Goal: Task Accomplishment & Management: Complete application form

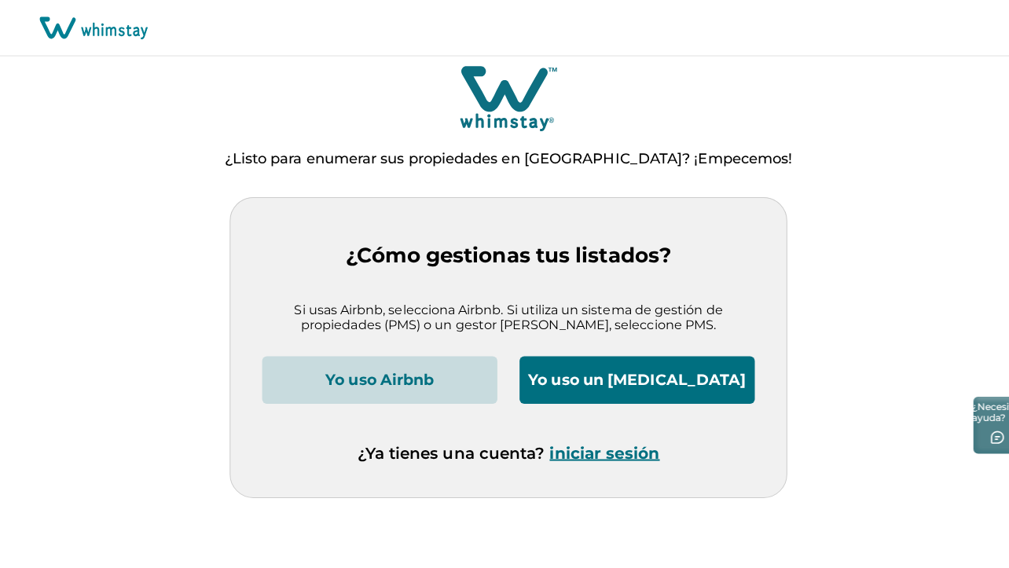
click at [669, 371] on button "Yo uso un [MEDICAL_DATA]" at bounding box center [631, 377] width 233 height 47
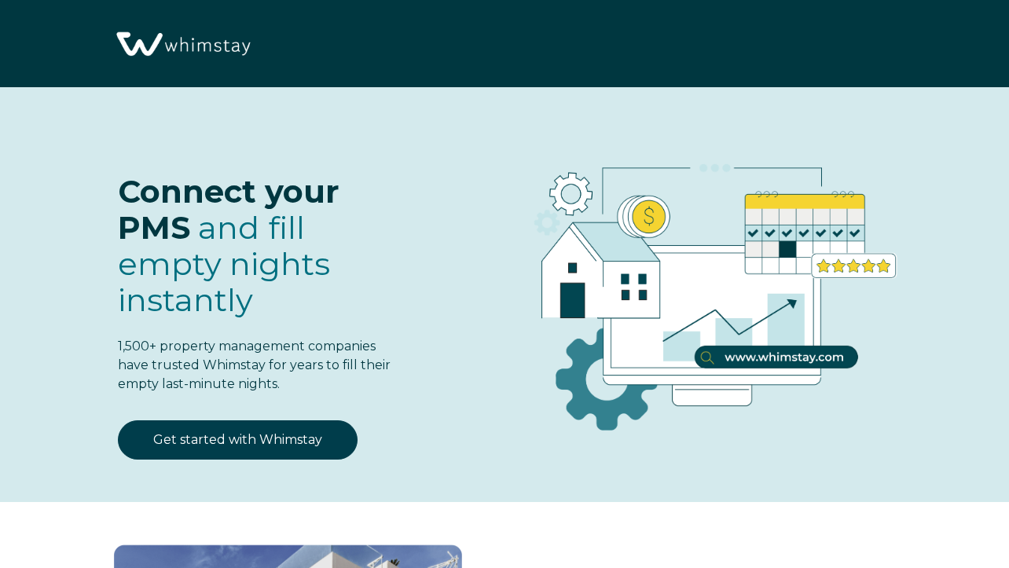
select select "MX"
select select "Standard"
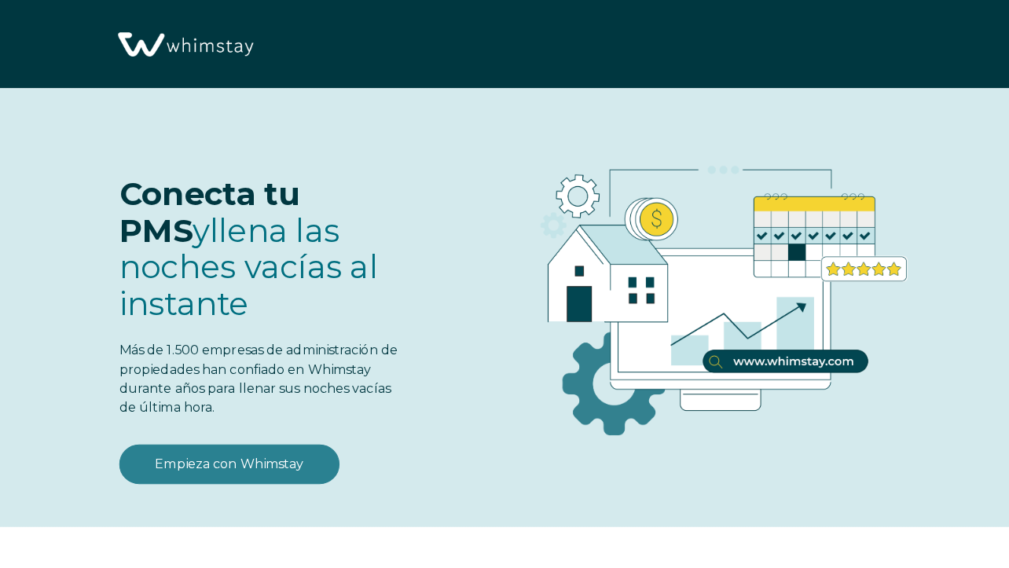
click at [238, 439] on link "Empieza con Whimstay" at bounding box center [227, 458] width 218 height 39
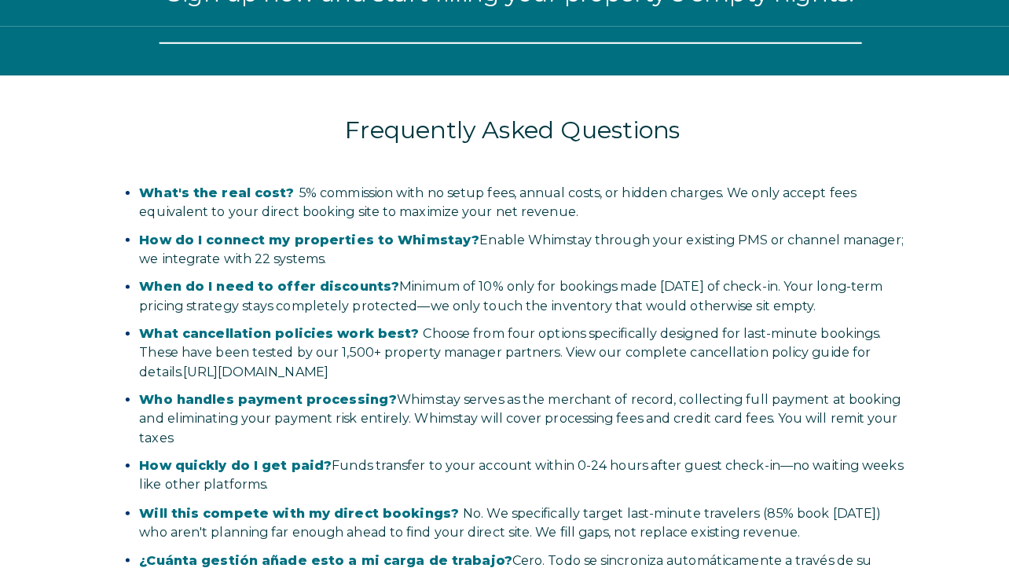
select select "MX"
select select "Standard"
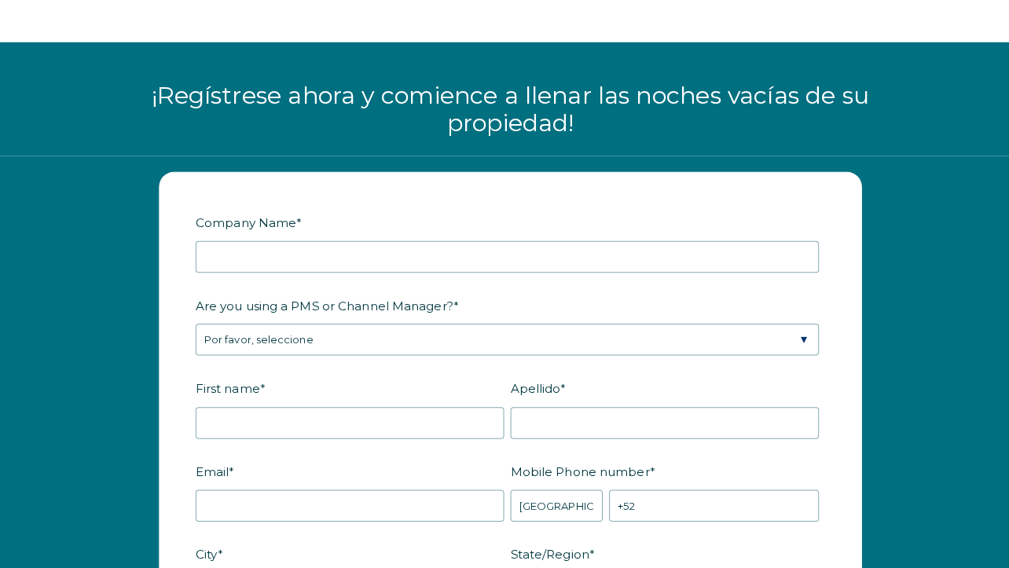
scroll to position [1906, 0]
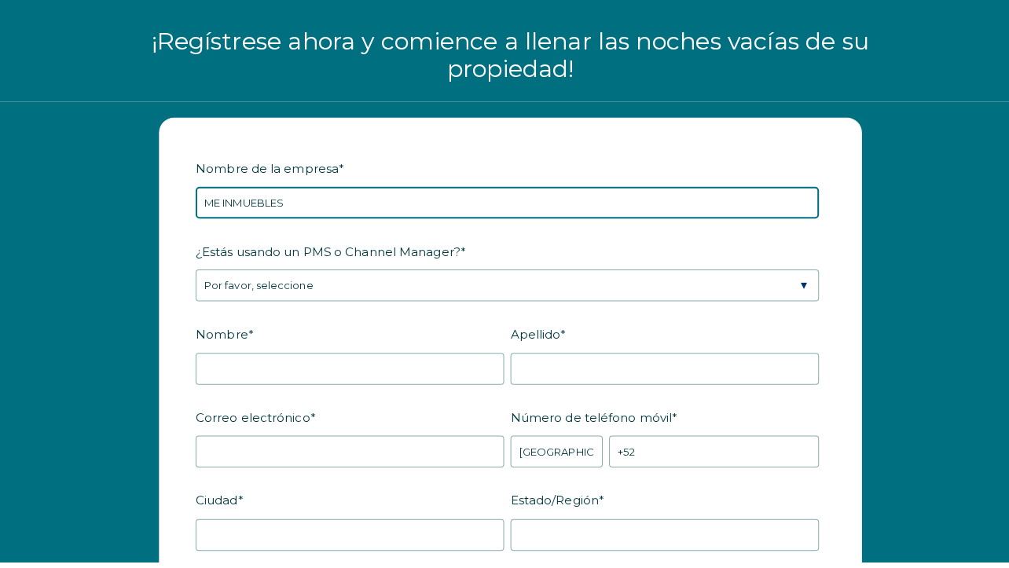
type input "ME INMUEBLES"
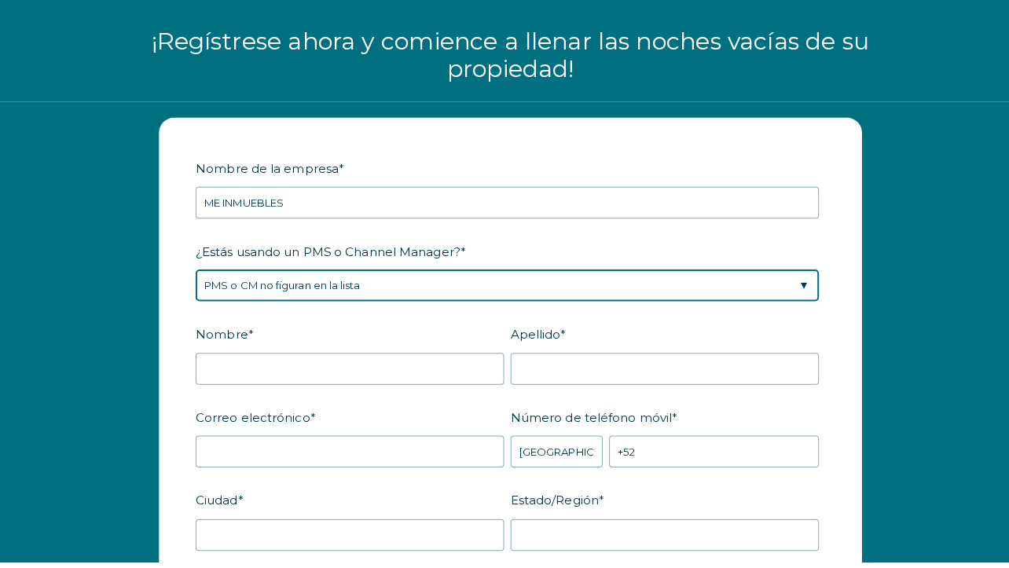
select select "Hostify"
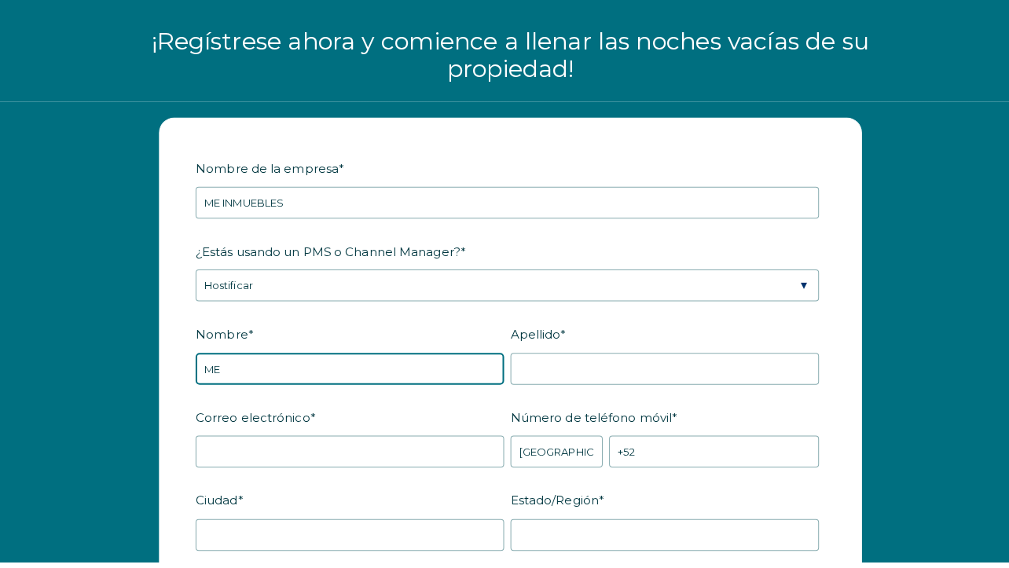
type input "M"
click at [264, 361] on input "MIRIAM ABIGAIL" at bounding box center [345, 376] width 305 height 31
type input "MIRIAM"
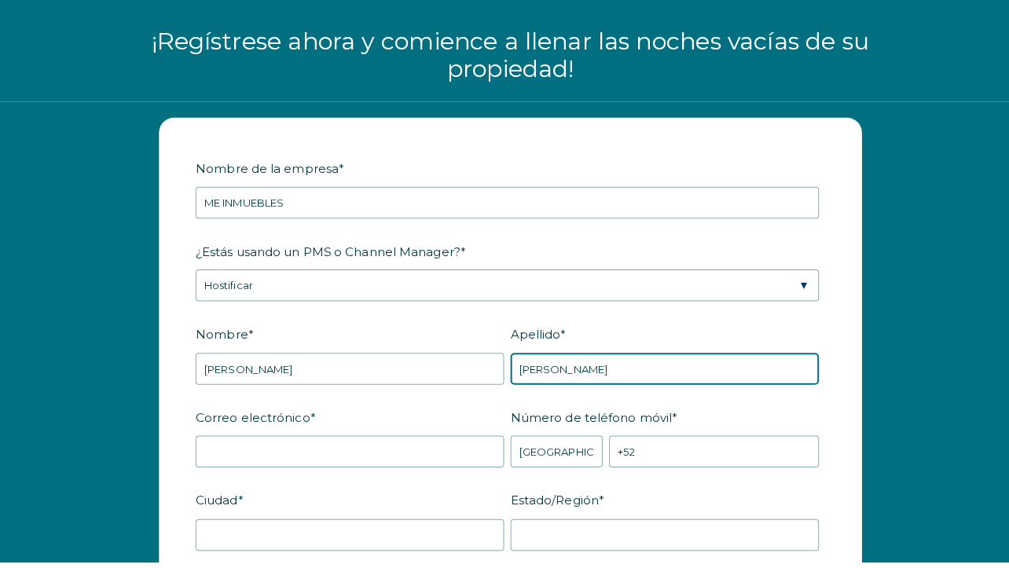
type input "RODRIGUEZ"
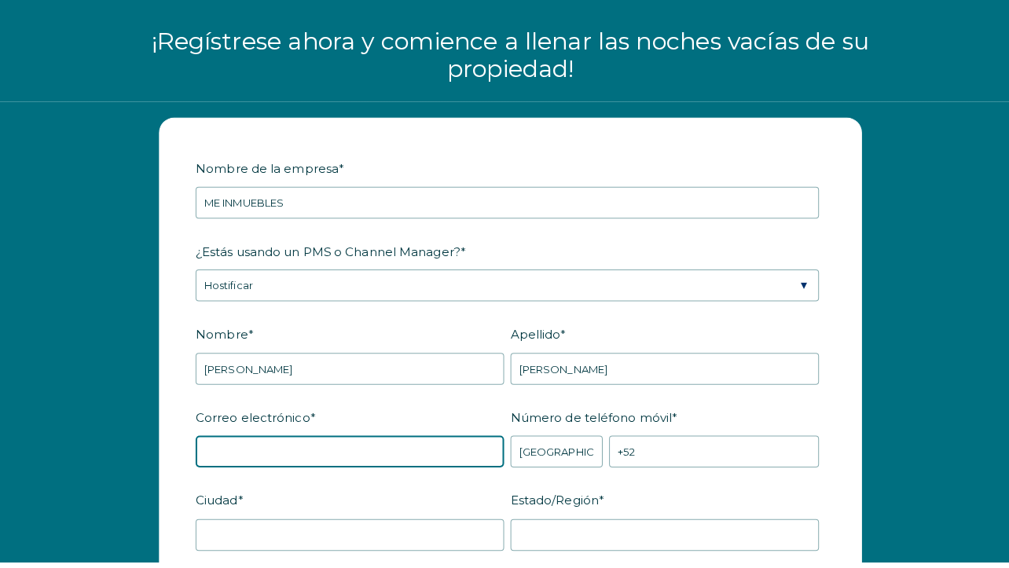
click at [394, 443] on input "Correo electrónico *" at bounding box center [345, 458] width 305 height 31
type input "administracion@meinmuebles.com"
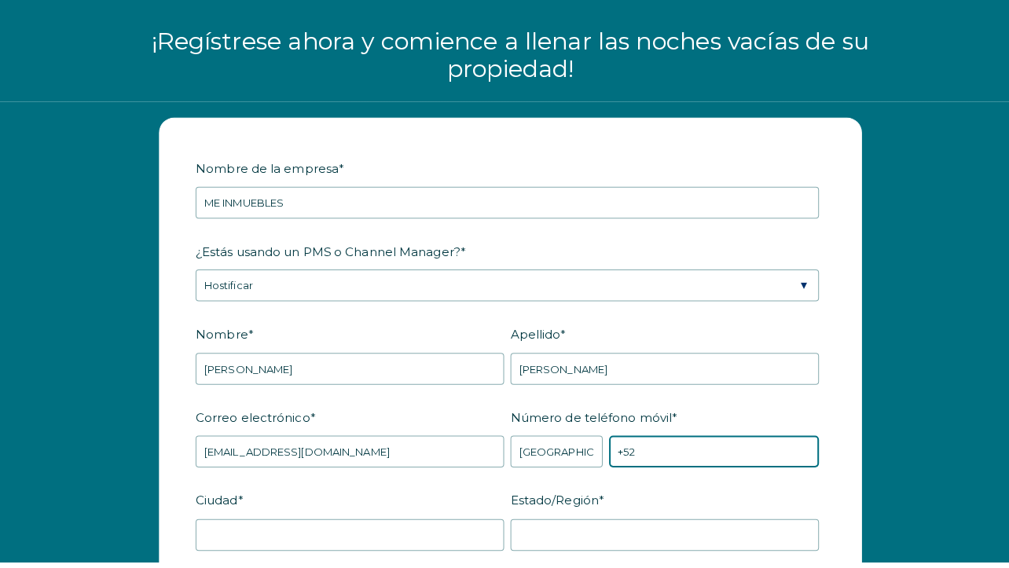
click at [664, 443] on input "+52" at bounding box center [705, 458] width 207 height 31
type input "+52 8117632323"
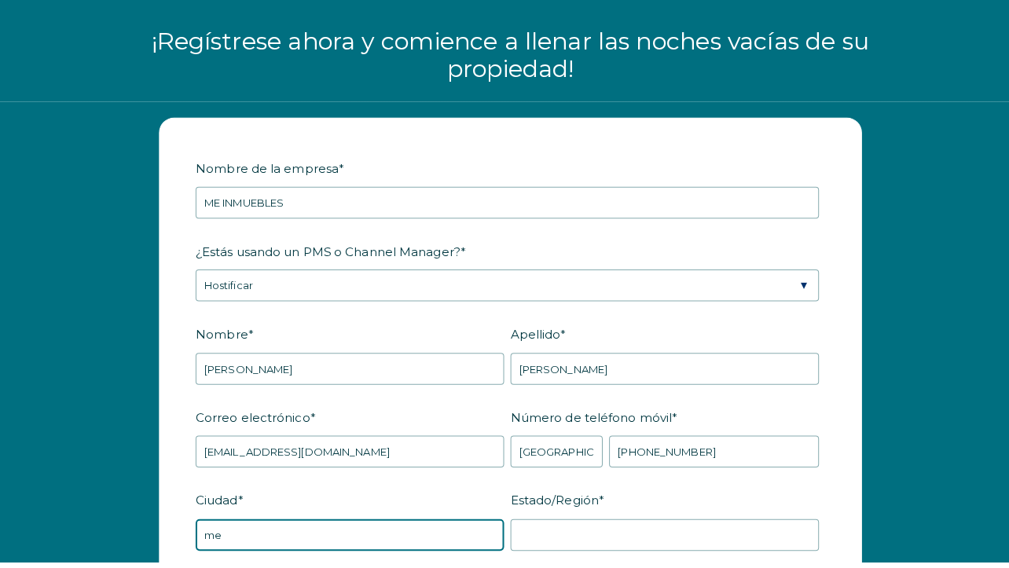
type input "m"
type input "M"
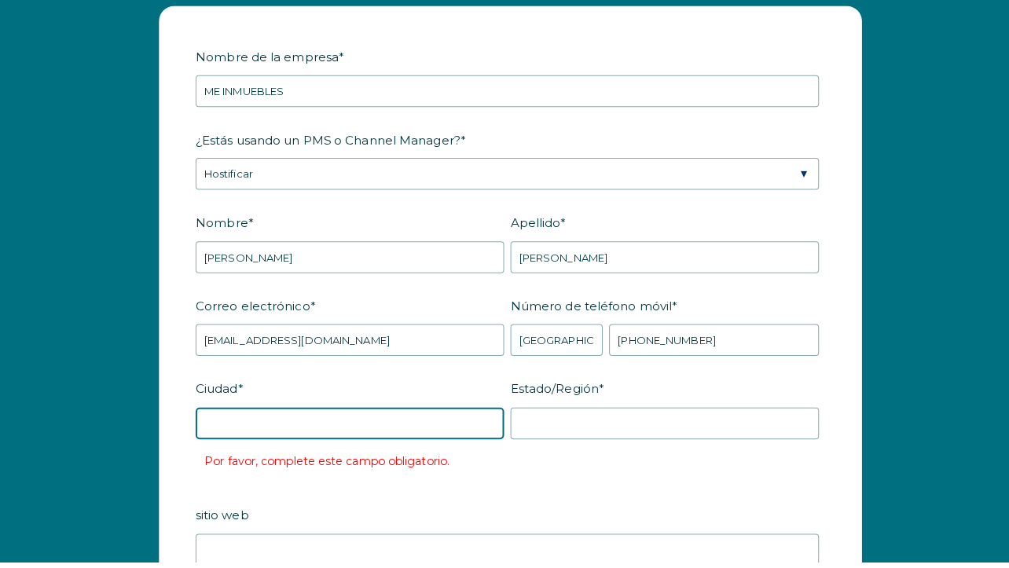
scroll to position [2028, 0]
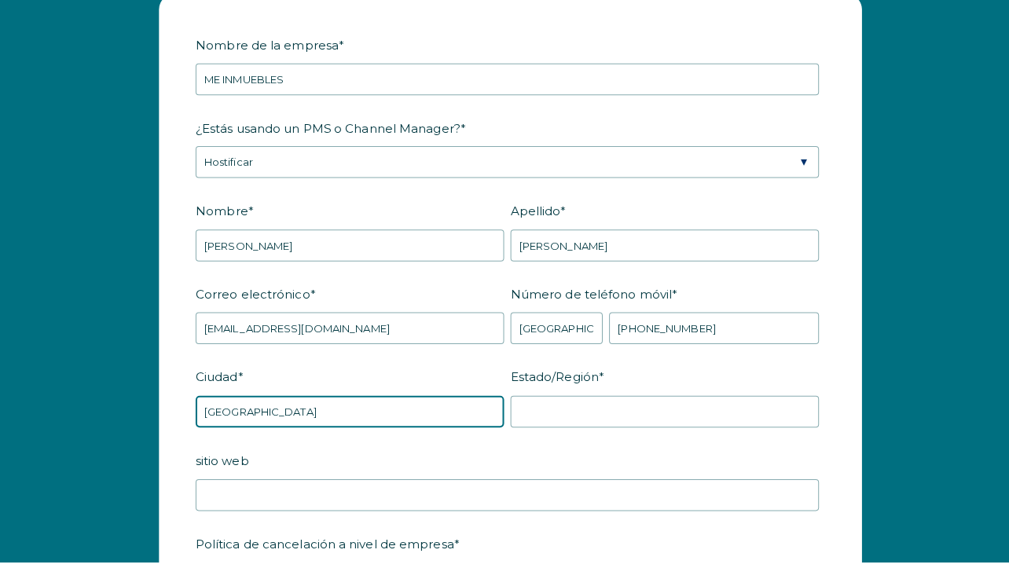
type input "MONTERREY"
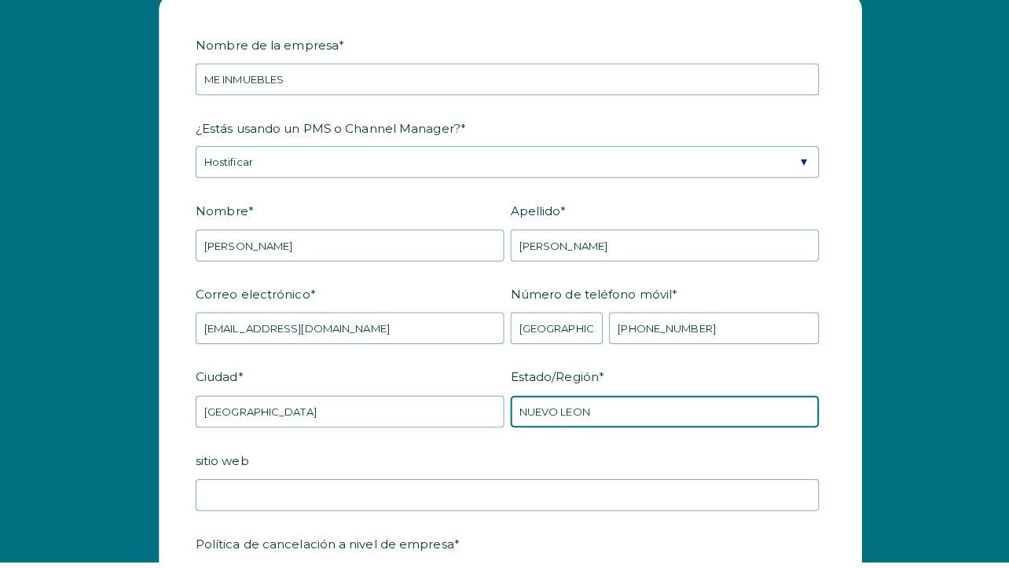
type input "NUEVO LEON"
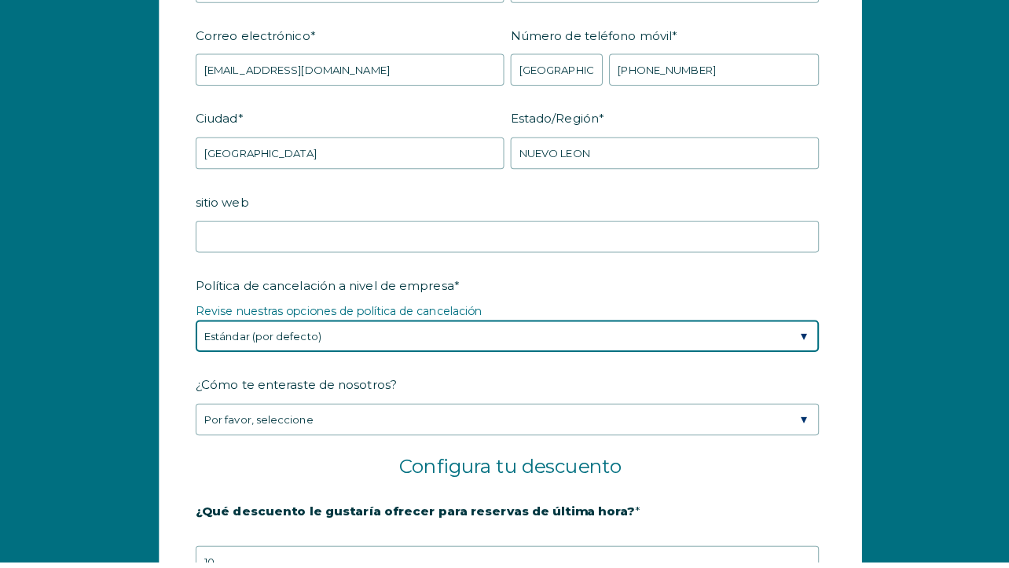
scroll to position [2316, 0]
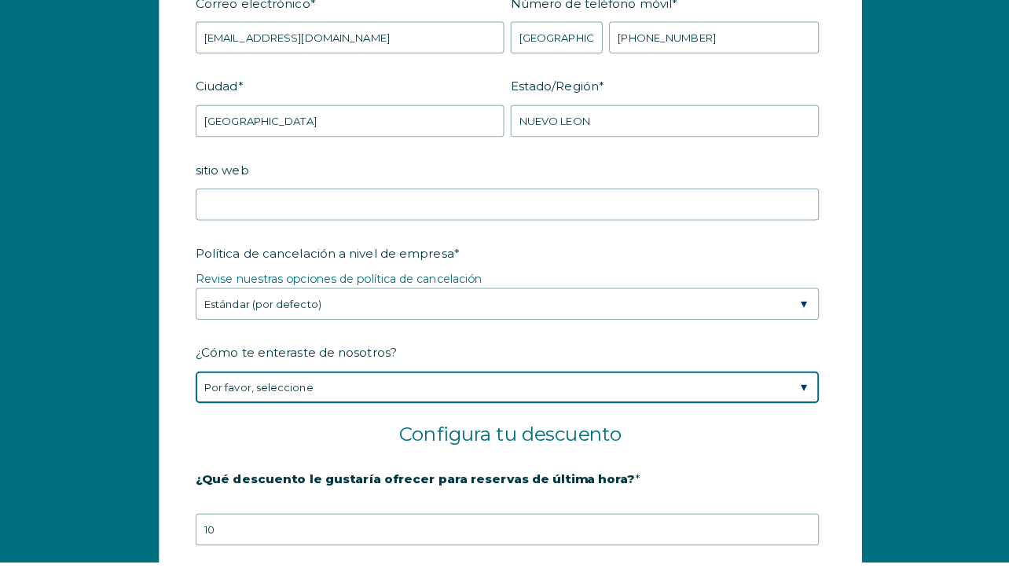
select select "Other"
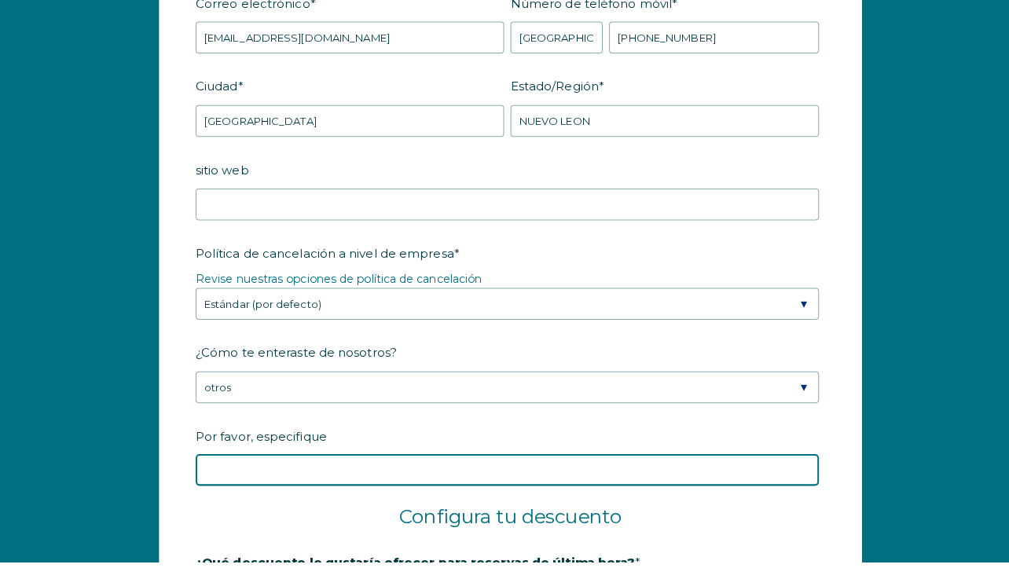
click at [291, 461] on input "Por favor, especifique" at bounding box center [501, 476] width 616 height 31
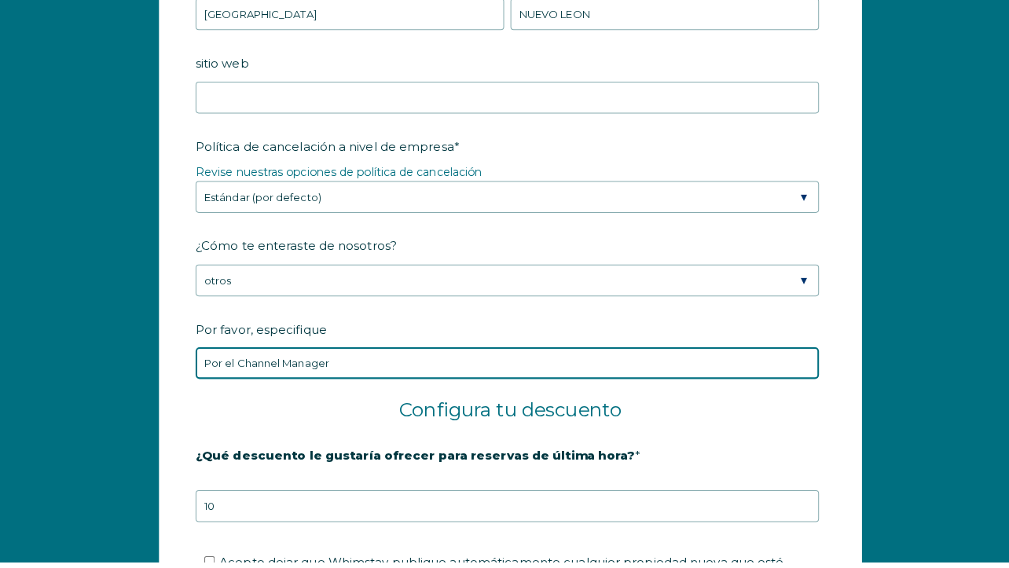
scroll to position [2498, 0]
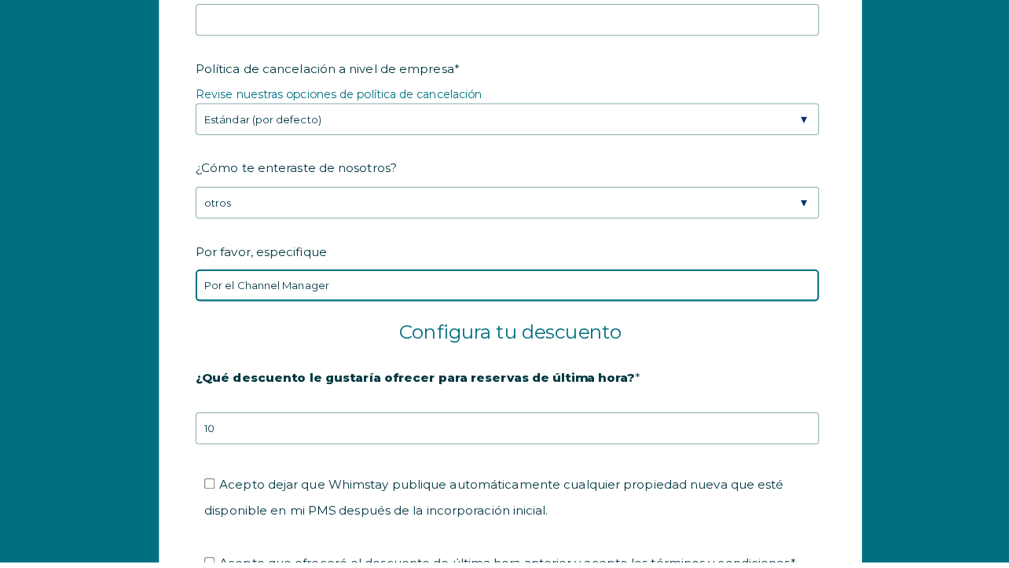
type input "Por el Channel Manager"
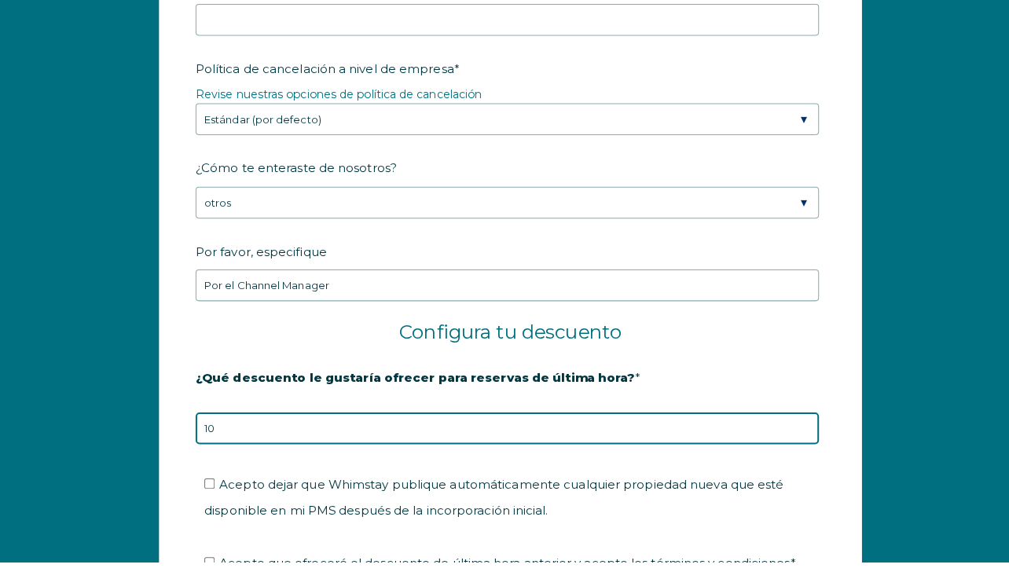
click at [313, 420] on input "10" at bounding box center [501, 435] width 616 height 31
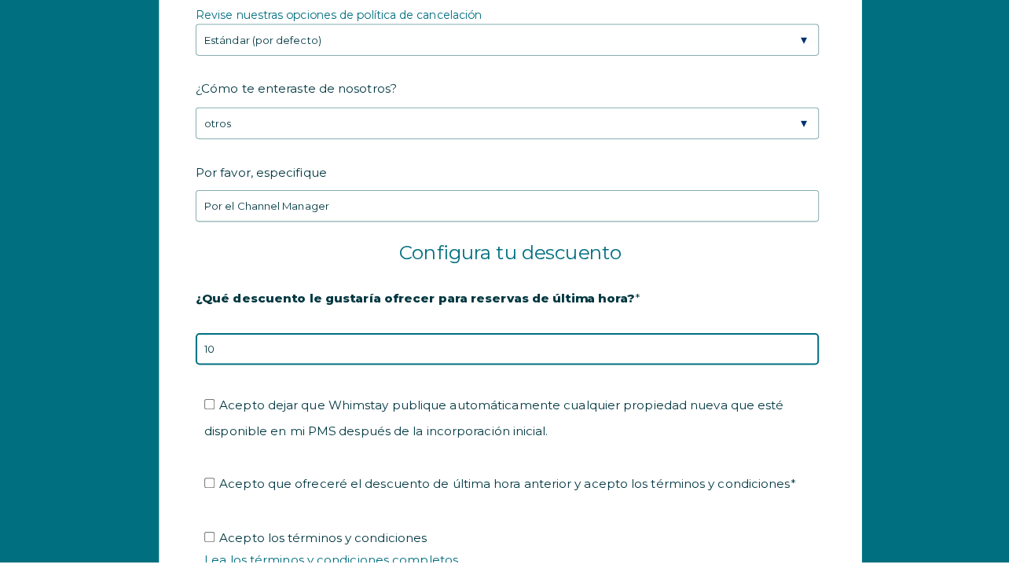
scroll to position [2623, 0]
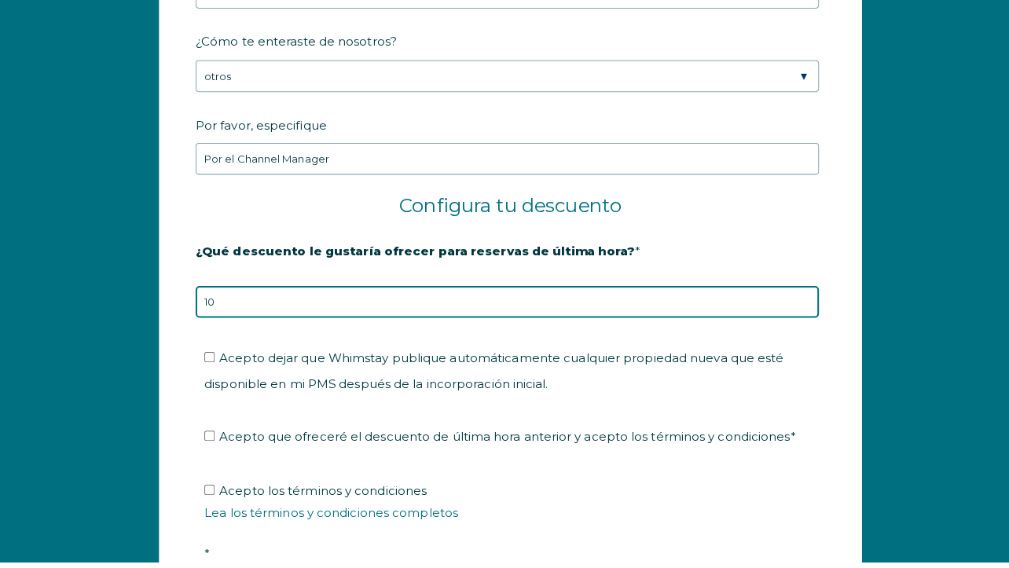
type input "1"
type input "5"
type input "10"
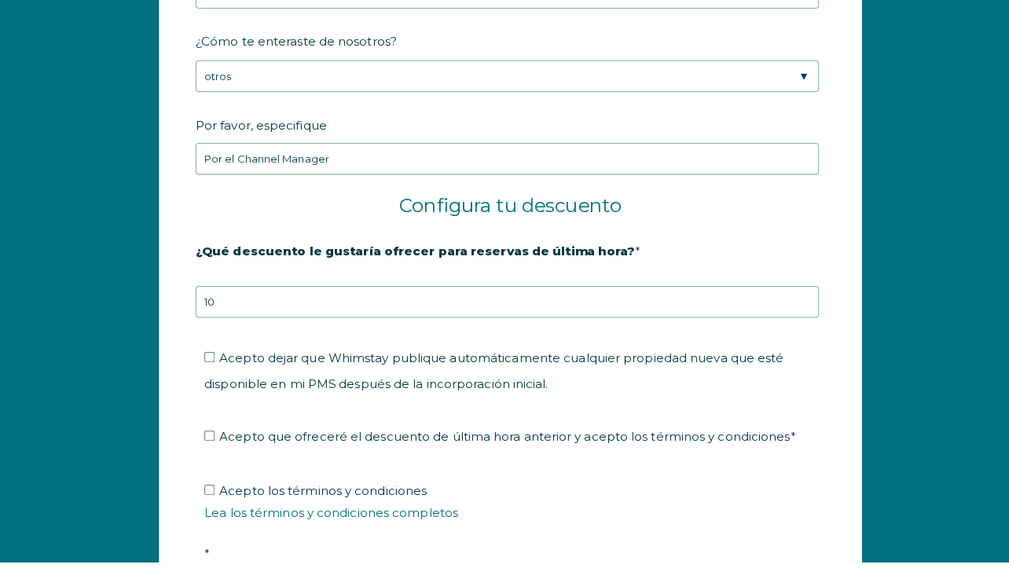
click at [206, 361] on input "Acepto dejar que Whimstay publique automáticamente cualquier propiedad nueva qu…" at bounding box center [207, 366] width 10 height 10
checkbox input "true"
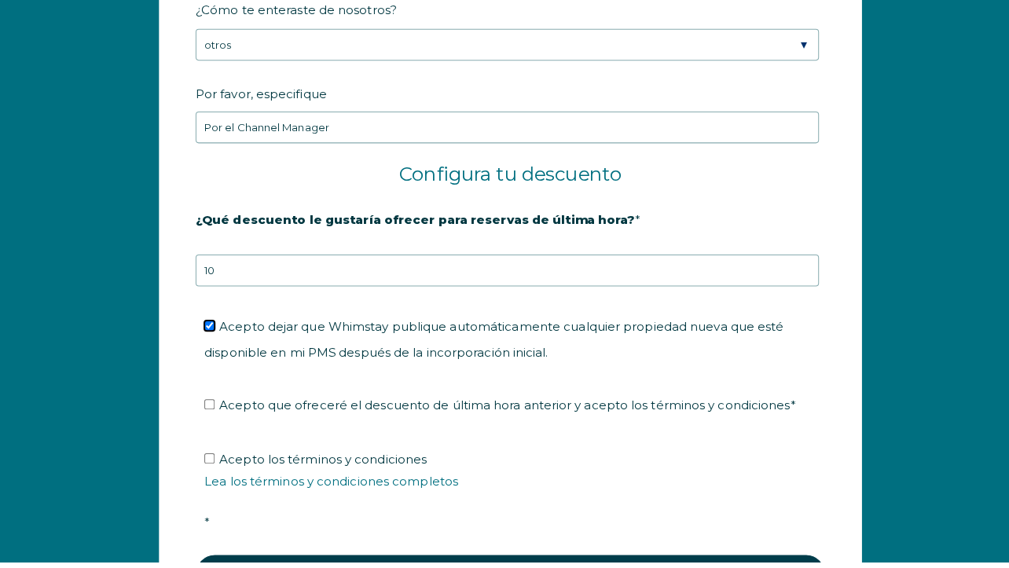
scroll to position [2675, 0]
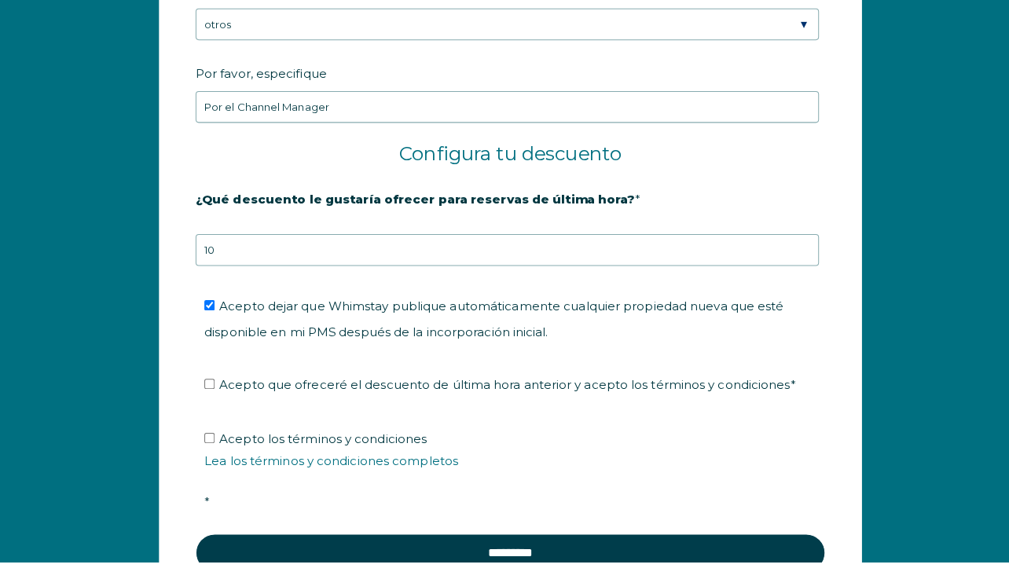
click at [211, 387] on input "Acepto que ofreceré el descuento de última hora anterior y acepto los términos …" at bounding box center [207, 392] width 10 height 10
checkbox input "true"
click at [206, 440] on input "Acepto los términos y condiciones Lea los términos y condiciones completos *" at bounding box center [207, 445] width 10 height 10
checkbox input "true"
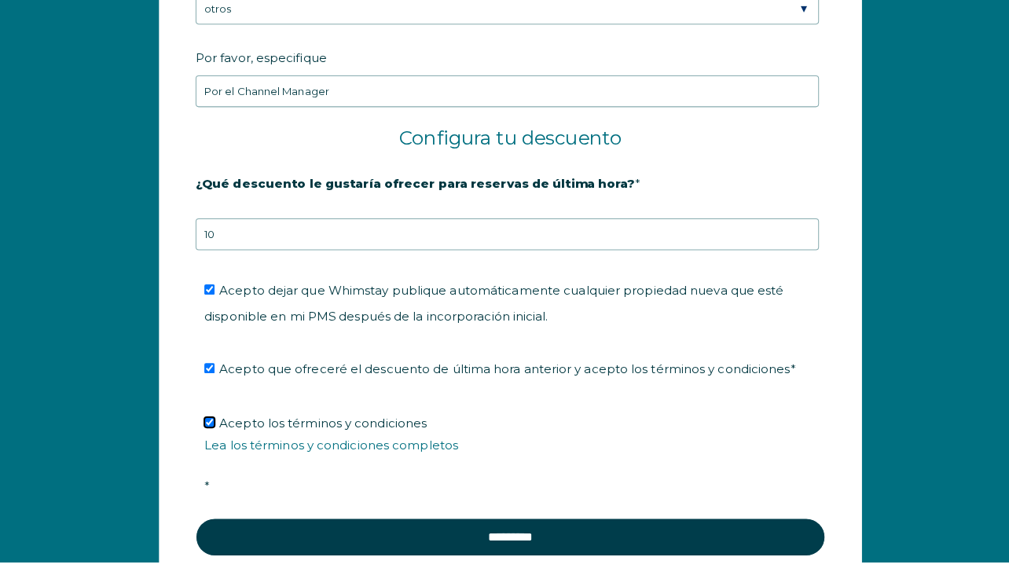
scroll to position [2710, 0]
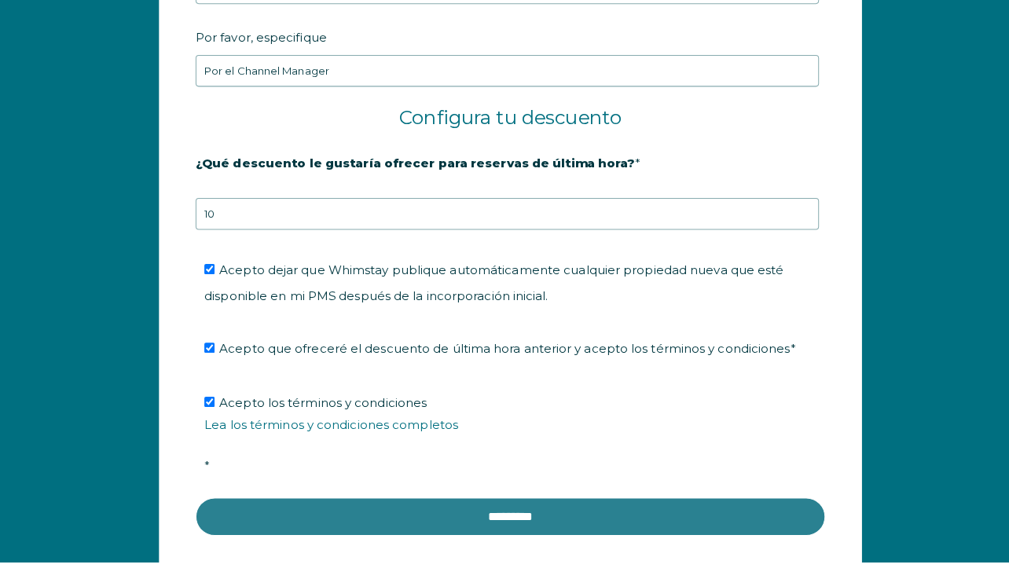
click at [328, 504] on input "********" at bounding box center [504, 523] width 622 height 38
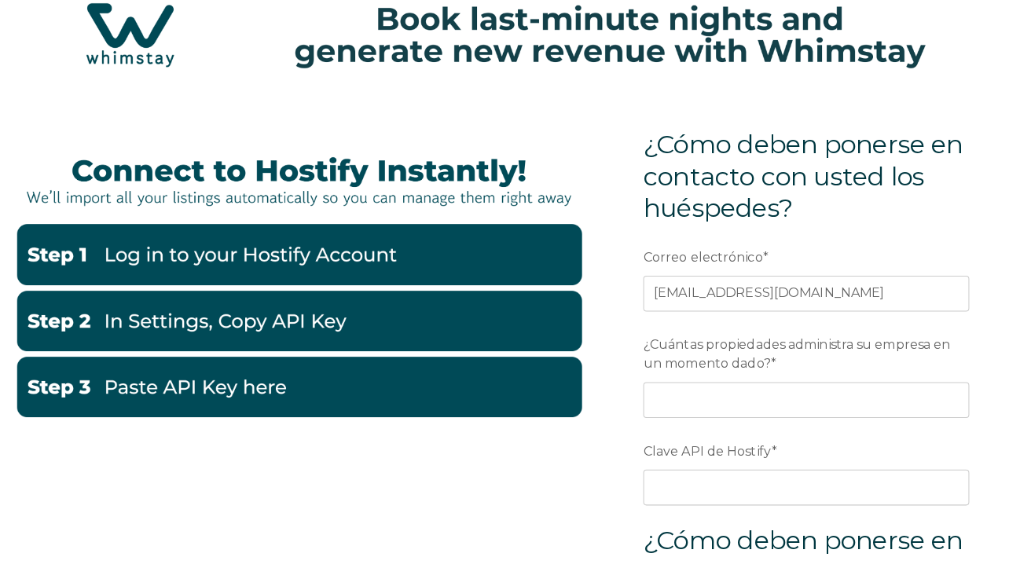
scroll to position [63, 0]
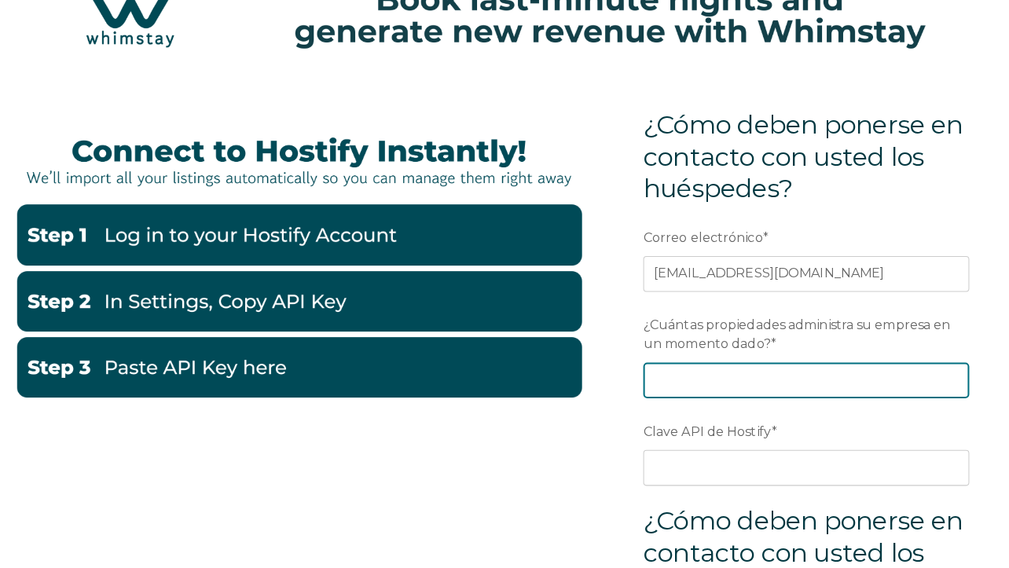
click at [833, 373] on input "¿Cuántas propiedades administra su empresa en un momento dado? *" at bounding box center [797, 388] width 322 height 35
type input "17"
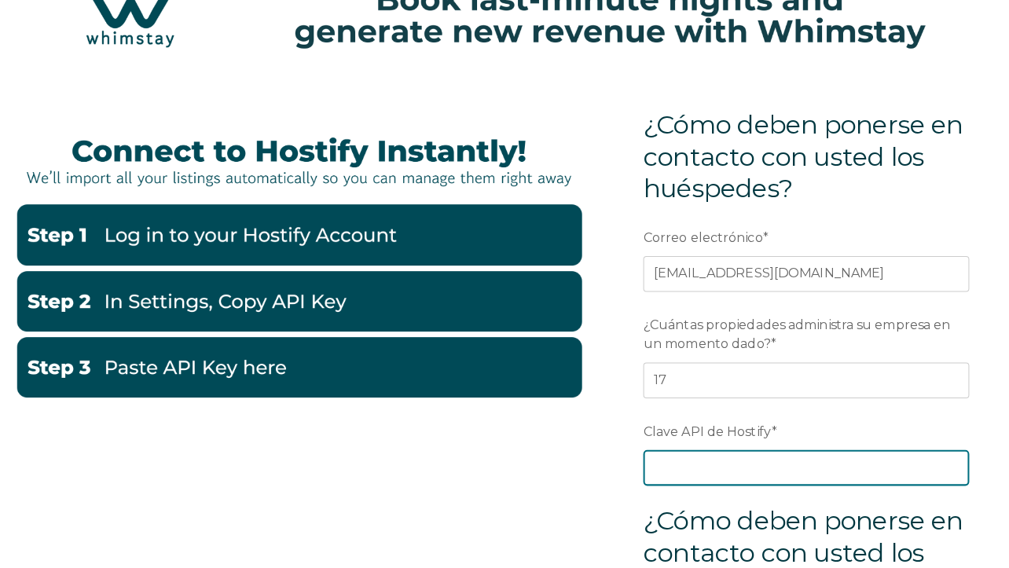
click at [809, 460] on input "Clave API de Hostify *" at bounding box center [797, 474] width 322 height 35
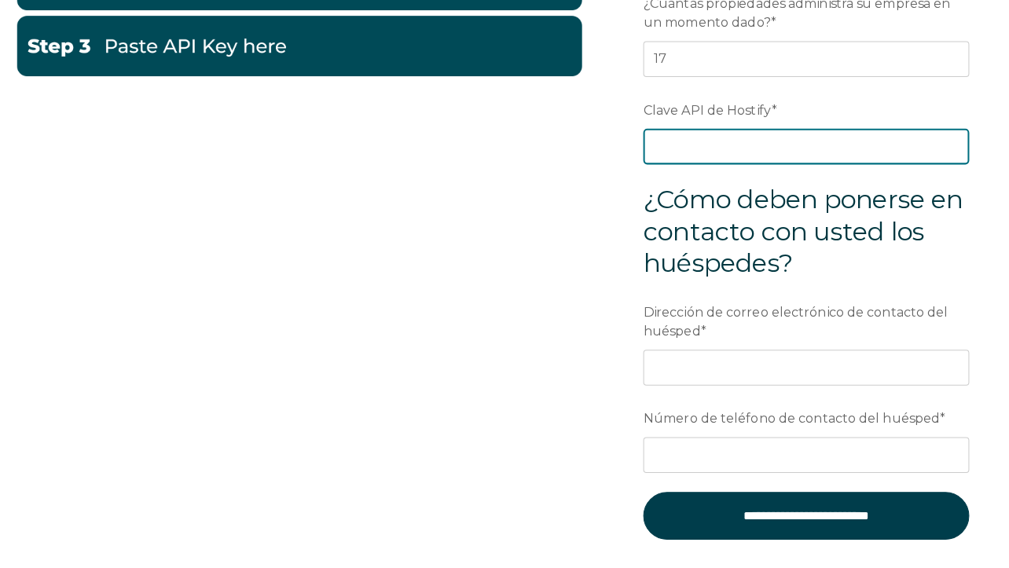
scroll to position [383, 0]
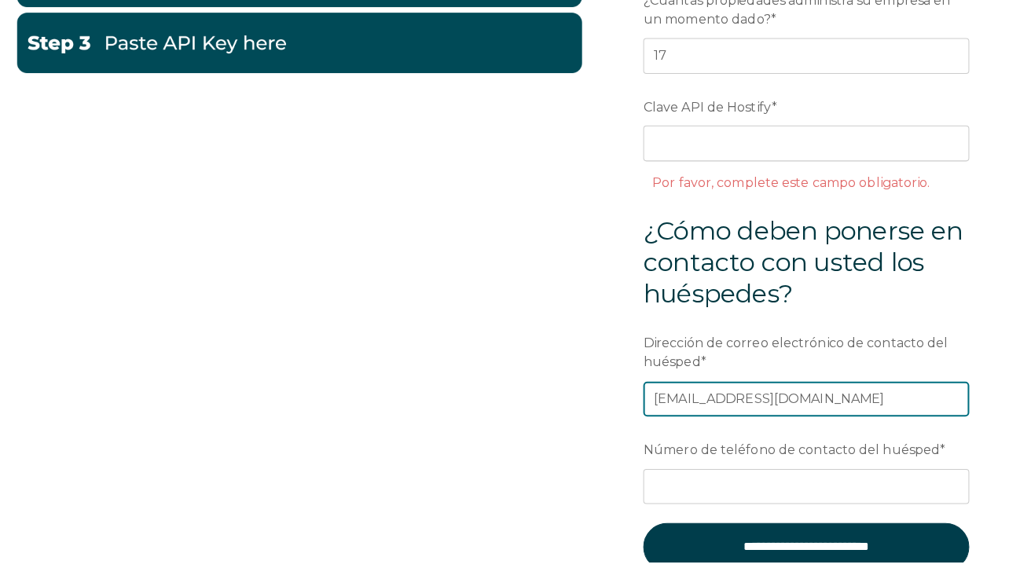
type input "administracion@meinmuebles.com"
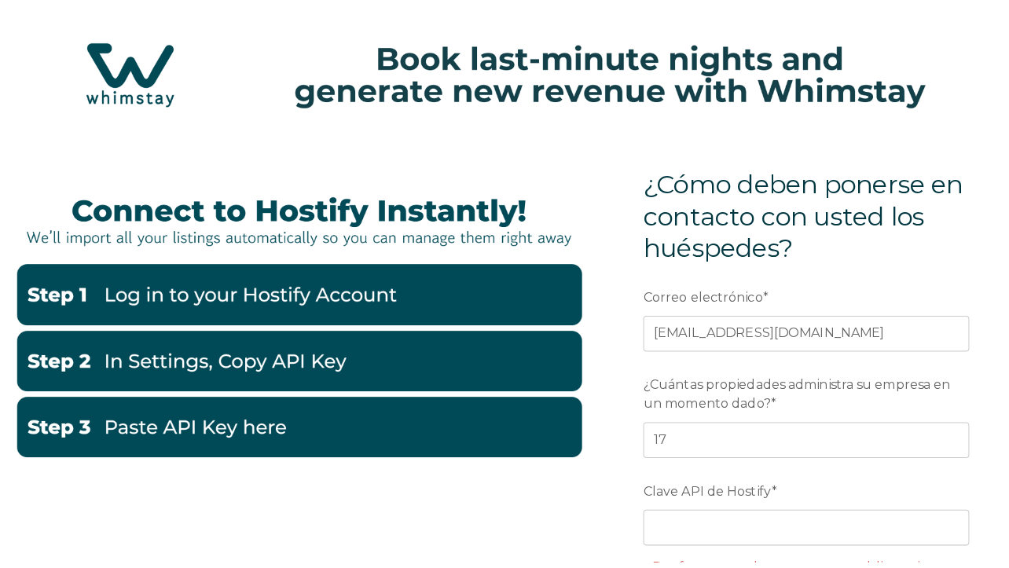
scroll to position [24, 0]
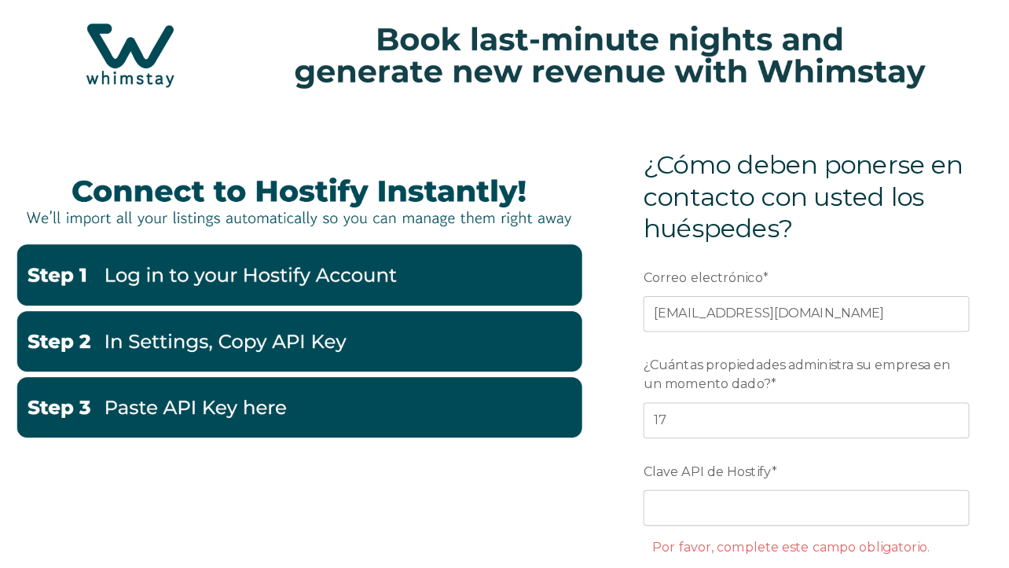
type input "8117632323"
click at [846, 474] on label "Clave API de Hostify *" at bounding box center [797, 478] width 322 height 28
click at [846, 497] on input "Clave API de Hostify *" at bounding box center [797, 514] width 322 height 35
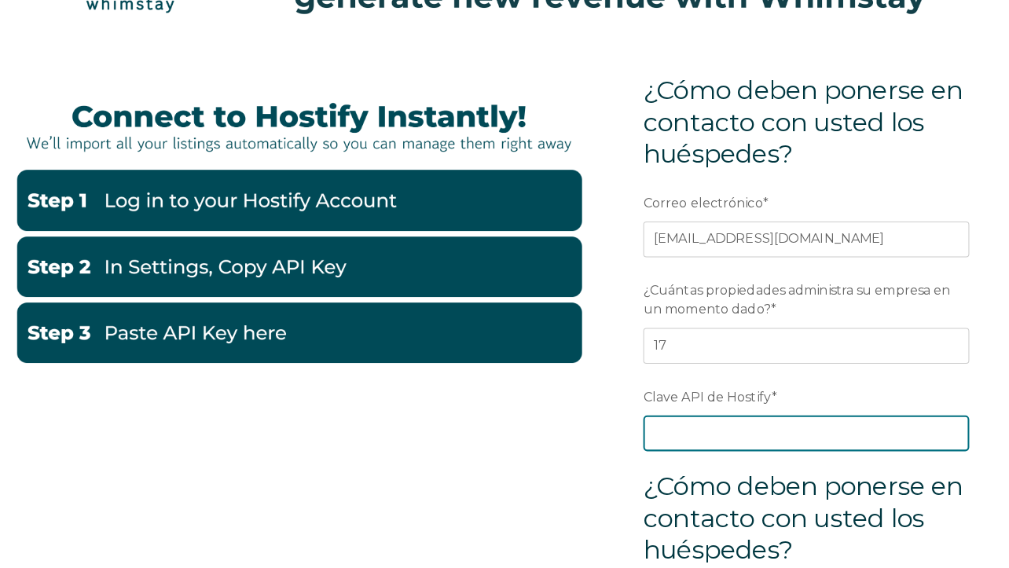
scroll to position [138, 0]
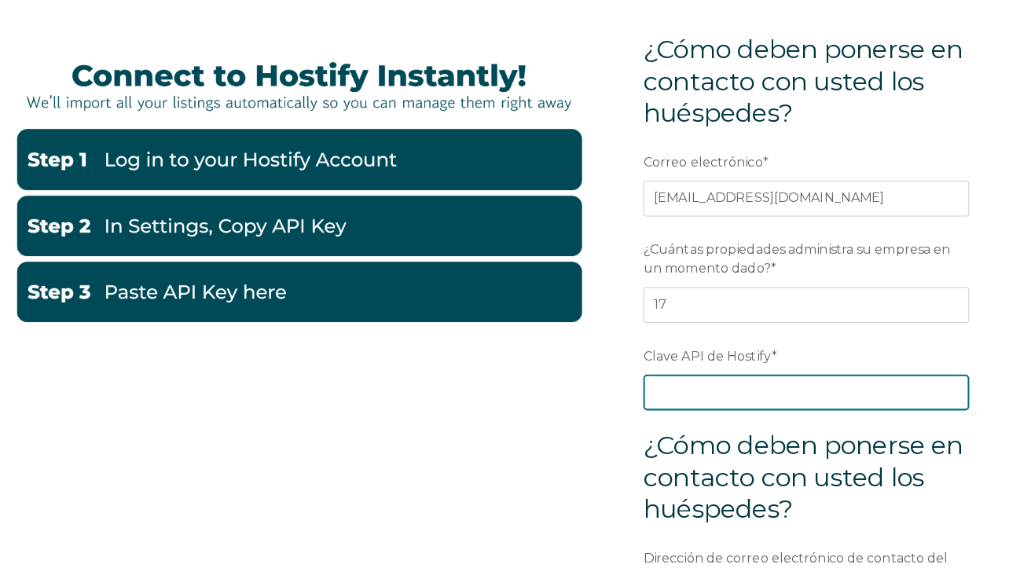
click at [760, 391] on input "Clave API de Hostify *" at bounding box center [797, 400] width 322 height 35
click at [739, 388] on input "Clave API de Hostify *" at bounding box center [797, 400] width 322 height 35
paste input "OqTFw3KsHOeZuwgQFeaWRLzP64DumNES"
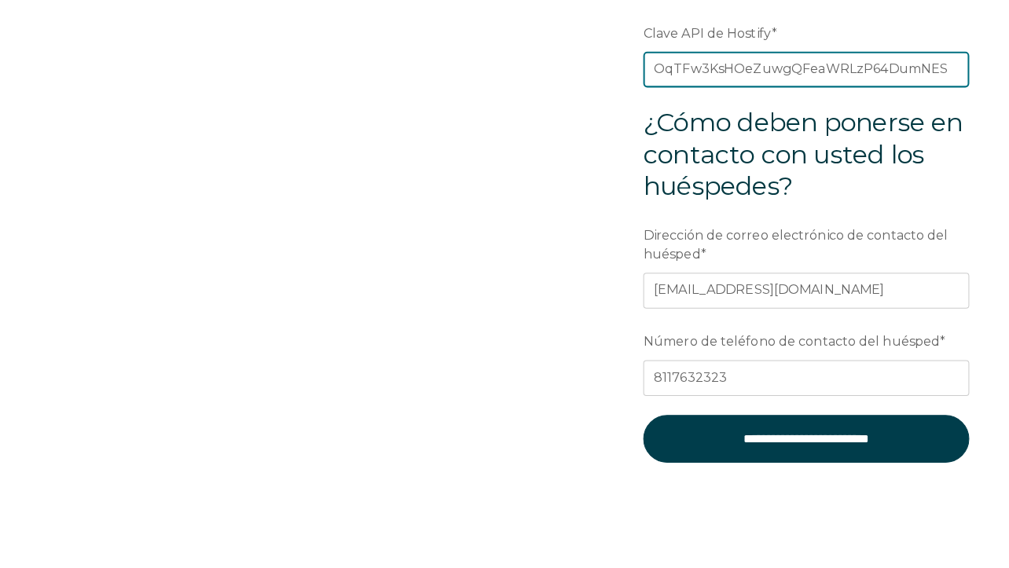
scroll to position [570, 0]
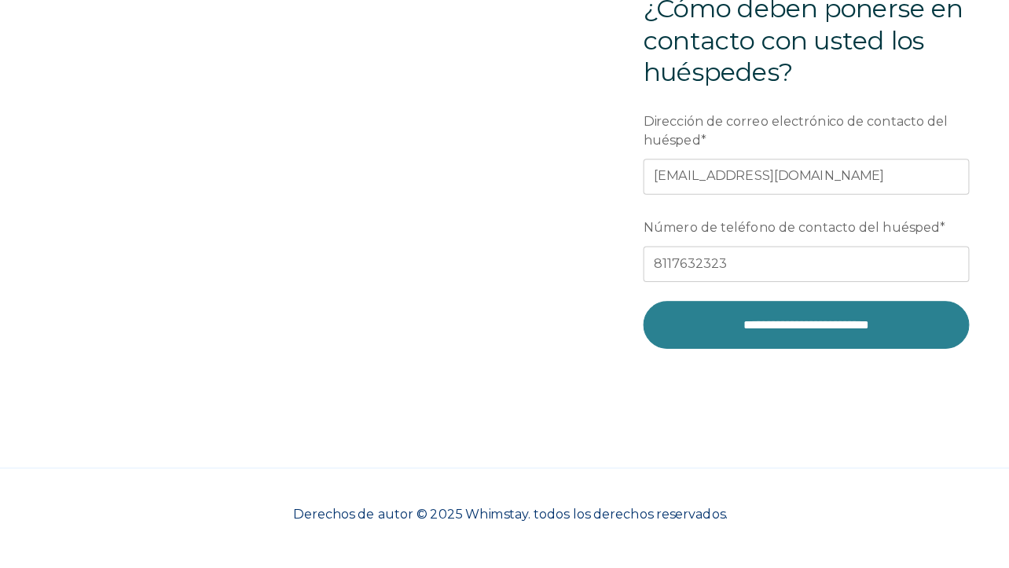
type input "OqTFw3KsHOeZuwgQFeaWRLzP64DumNES"
click at [743, 334] on input "**********" at bounding box center [797, 333] width 322 height 47
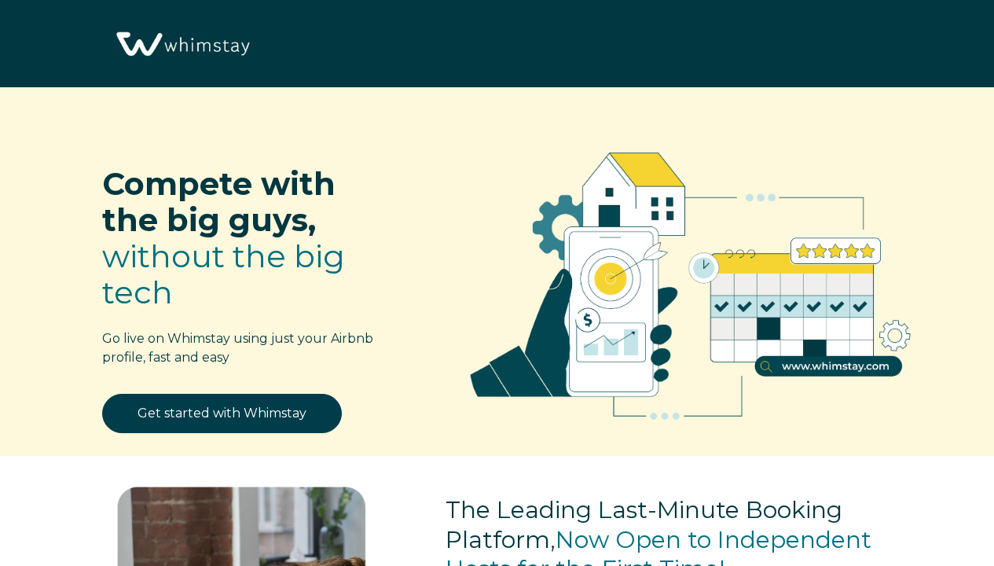
select select "MX"
